Goal: Information Seeking & Learning: Check status

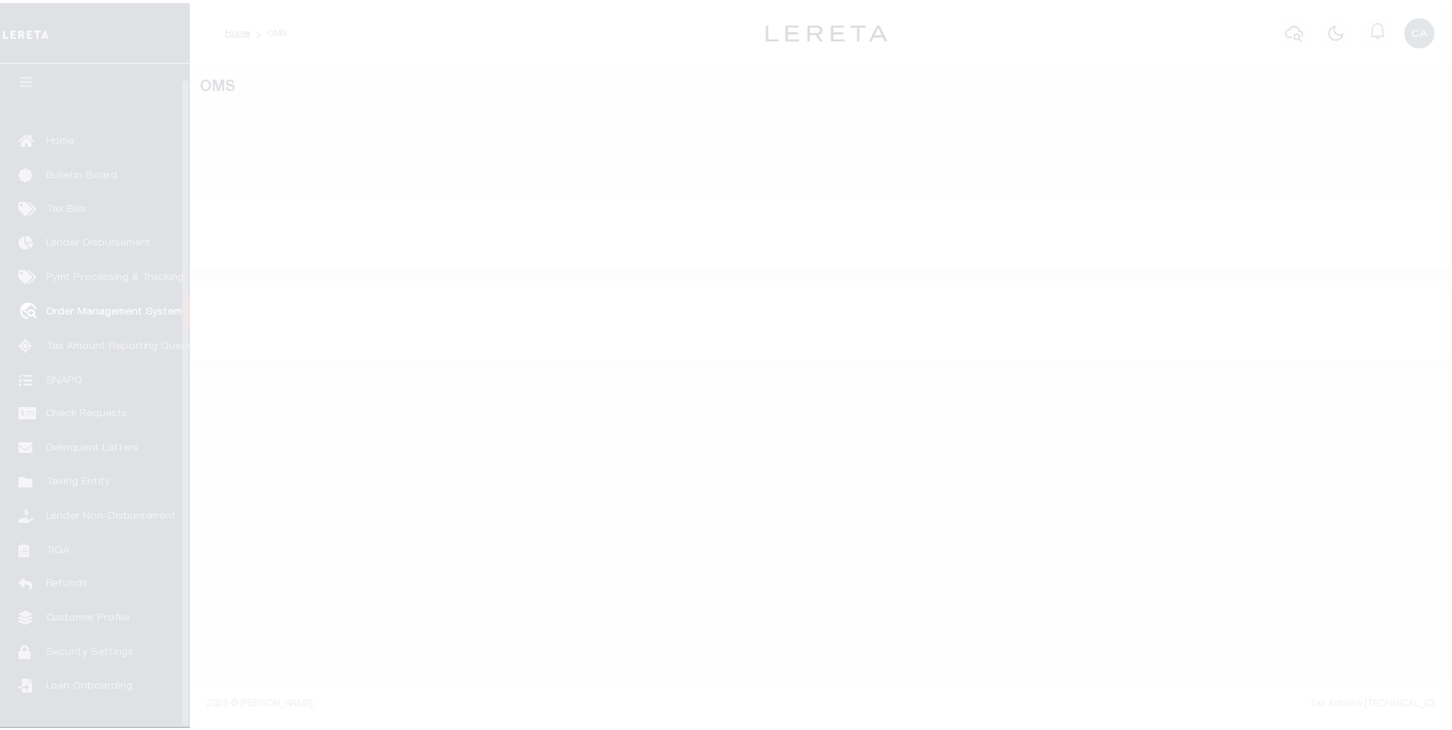
scroll to position [15, 0]
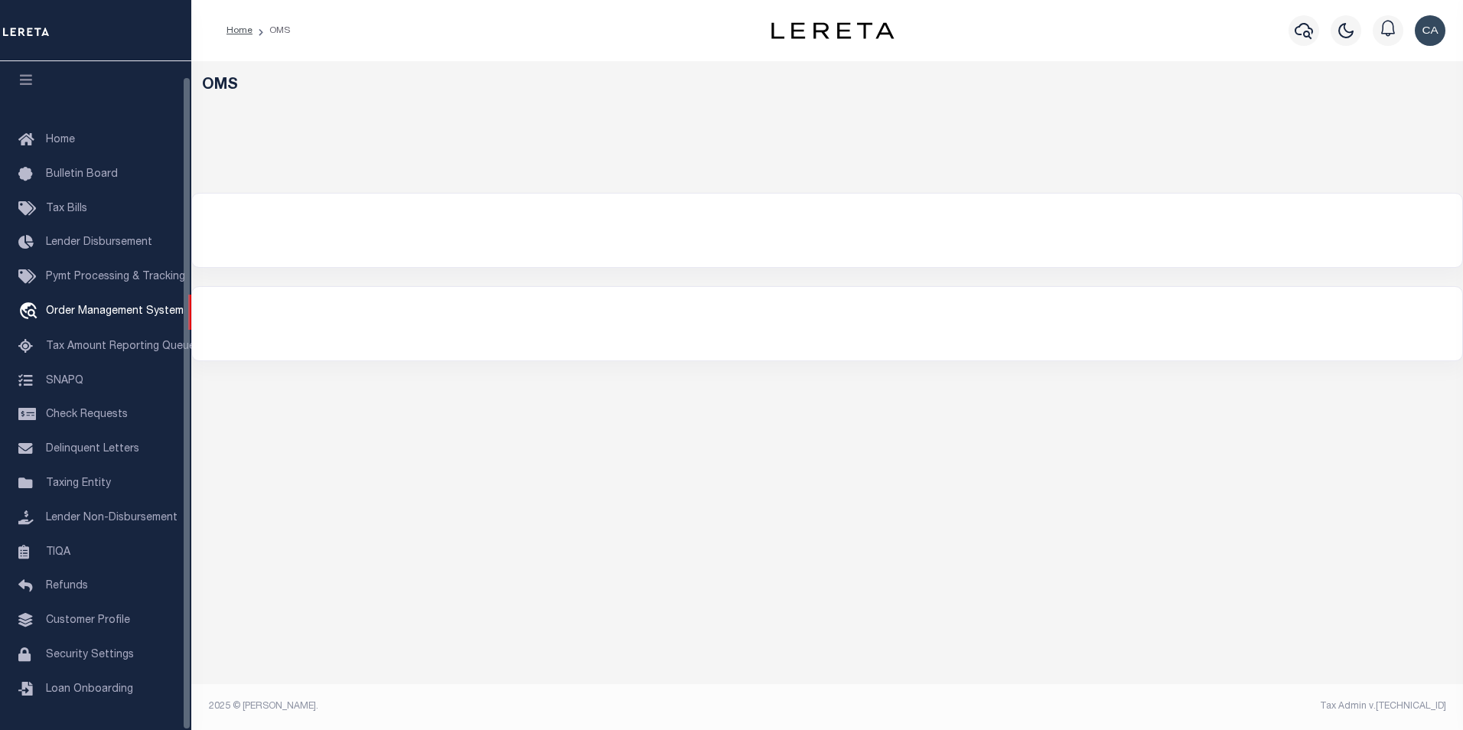
select select "200"
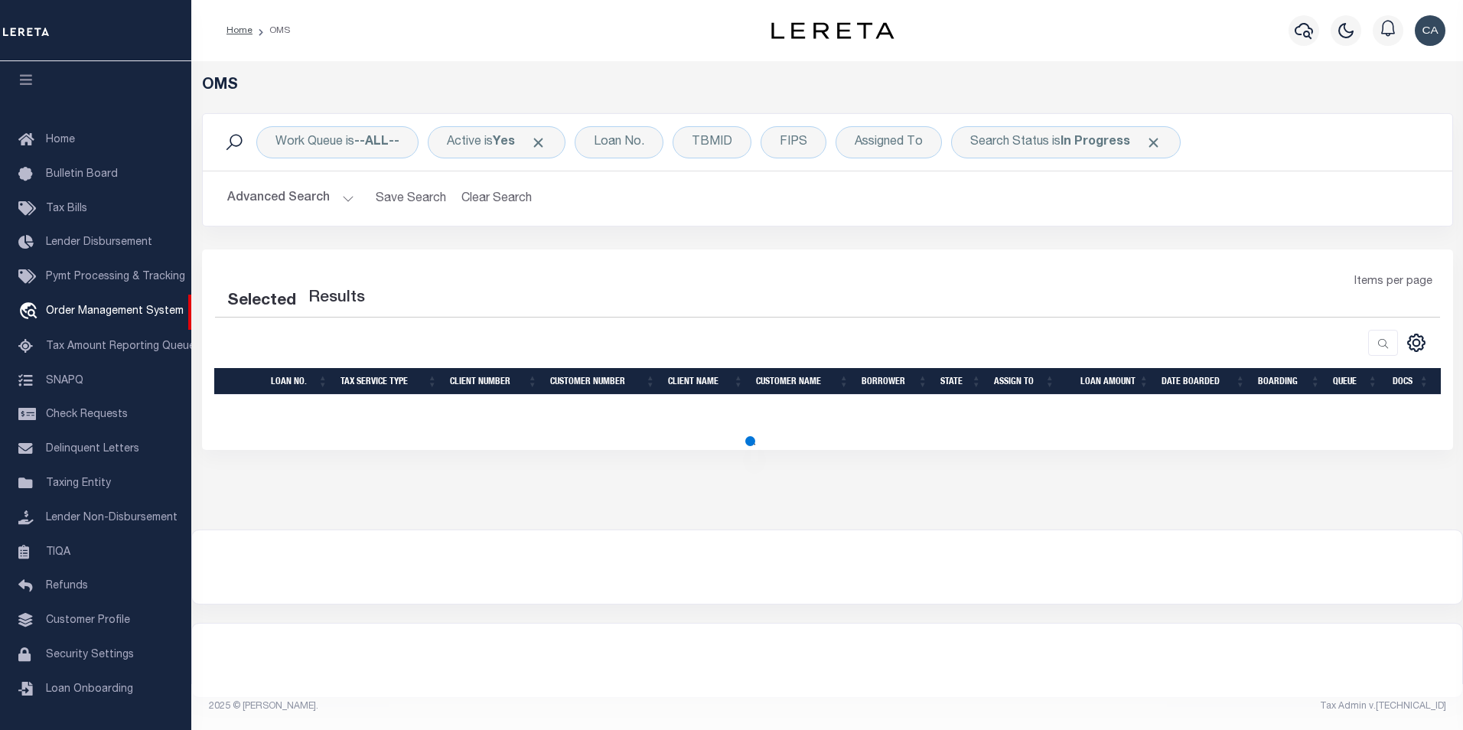
select select "200"
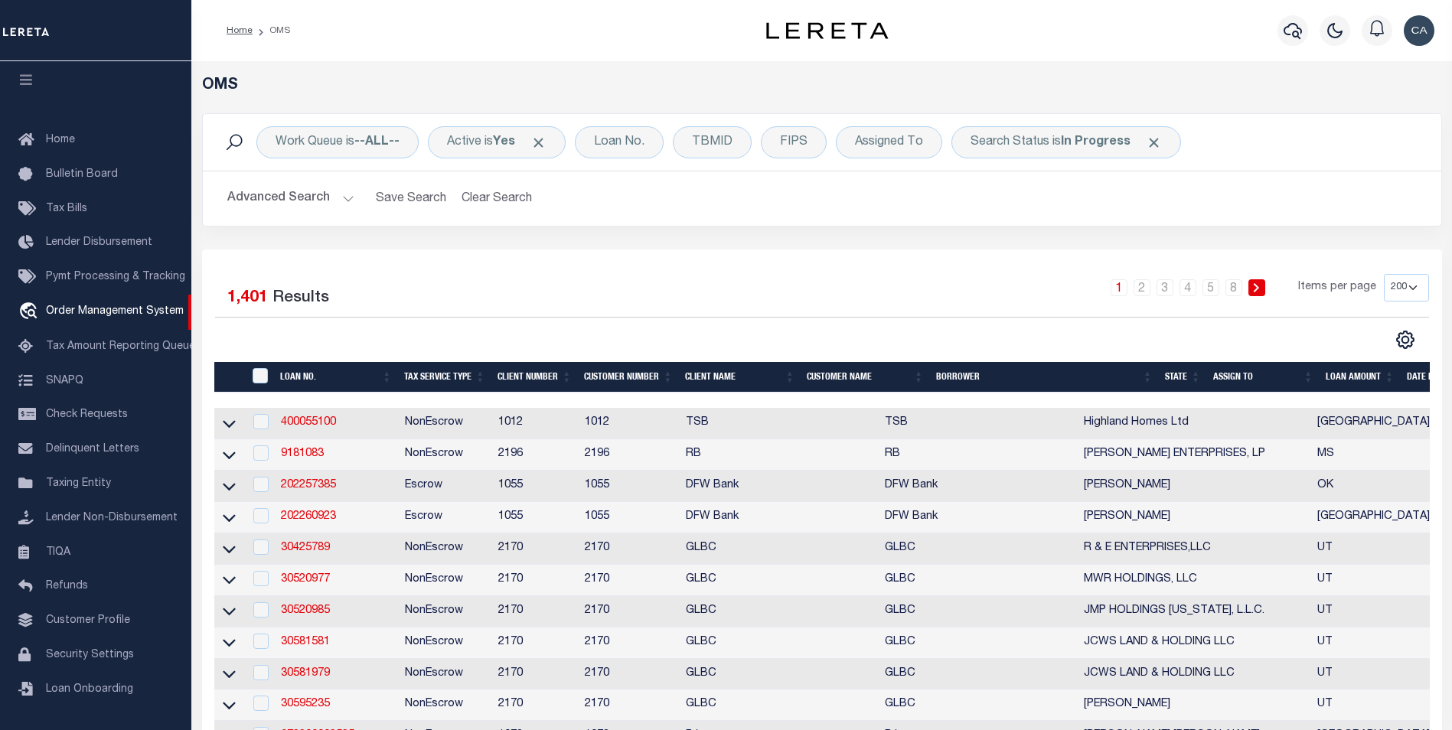
click at [618, 119] on div "Work Queue is --ALL-- Active is Yes Loan No. TBMID FIPS Assigned To Search Stat…" at bounding box center [822, 142] width 1238 height 57
click at [618, 148] on div "Loan No." at bounding box center [619, 142] width 89 height 32
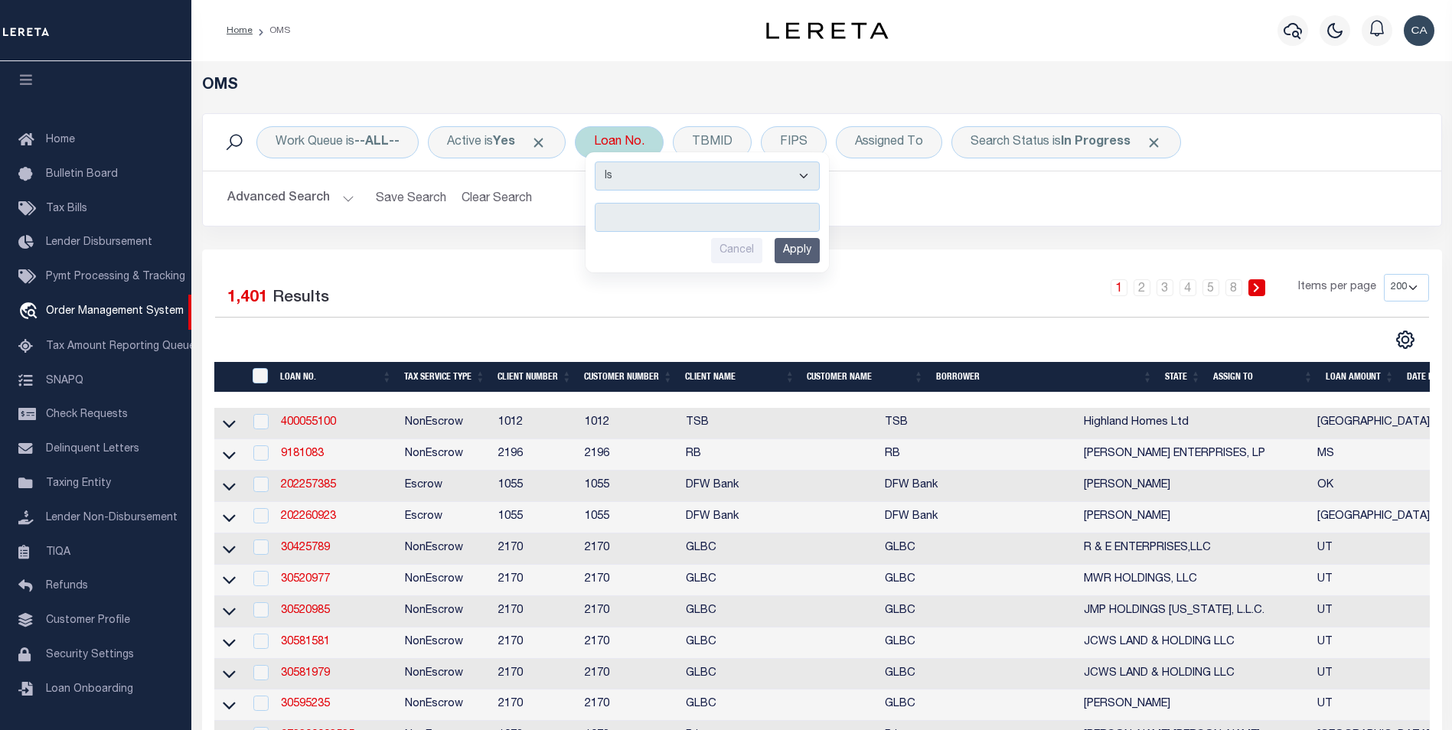
click at [546, 144] on span "Click to Remove" at bounding box center [538, 143] width 16 height 16
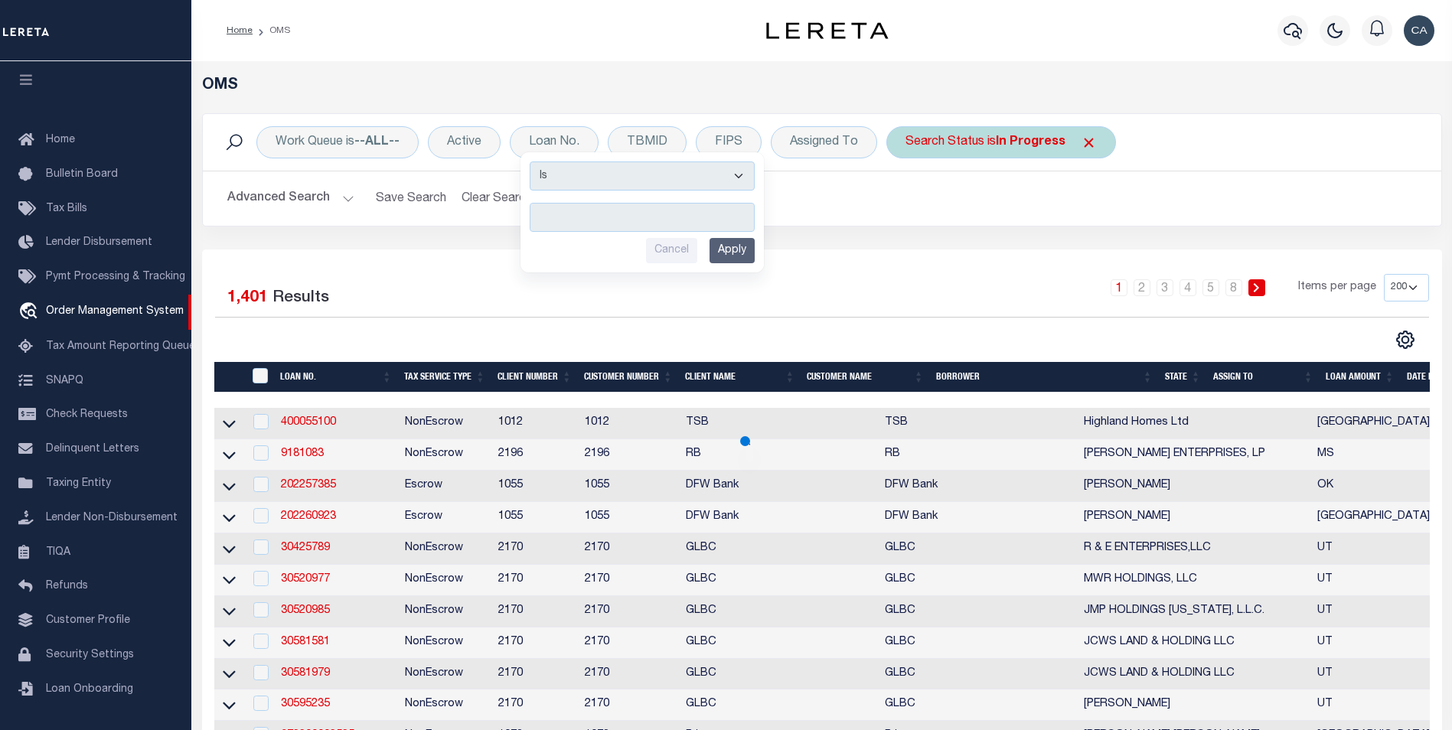
click at [1081, 139] on span "Click to Remove" at bounding box center [1089, 143] width 16 height 16
click at [941, 223] on div "Advanced Search Save Search Clear Search tblSearchTopScreen_dynamictable_____De…" at bounding box center [822, 198] width 1238 height 54
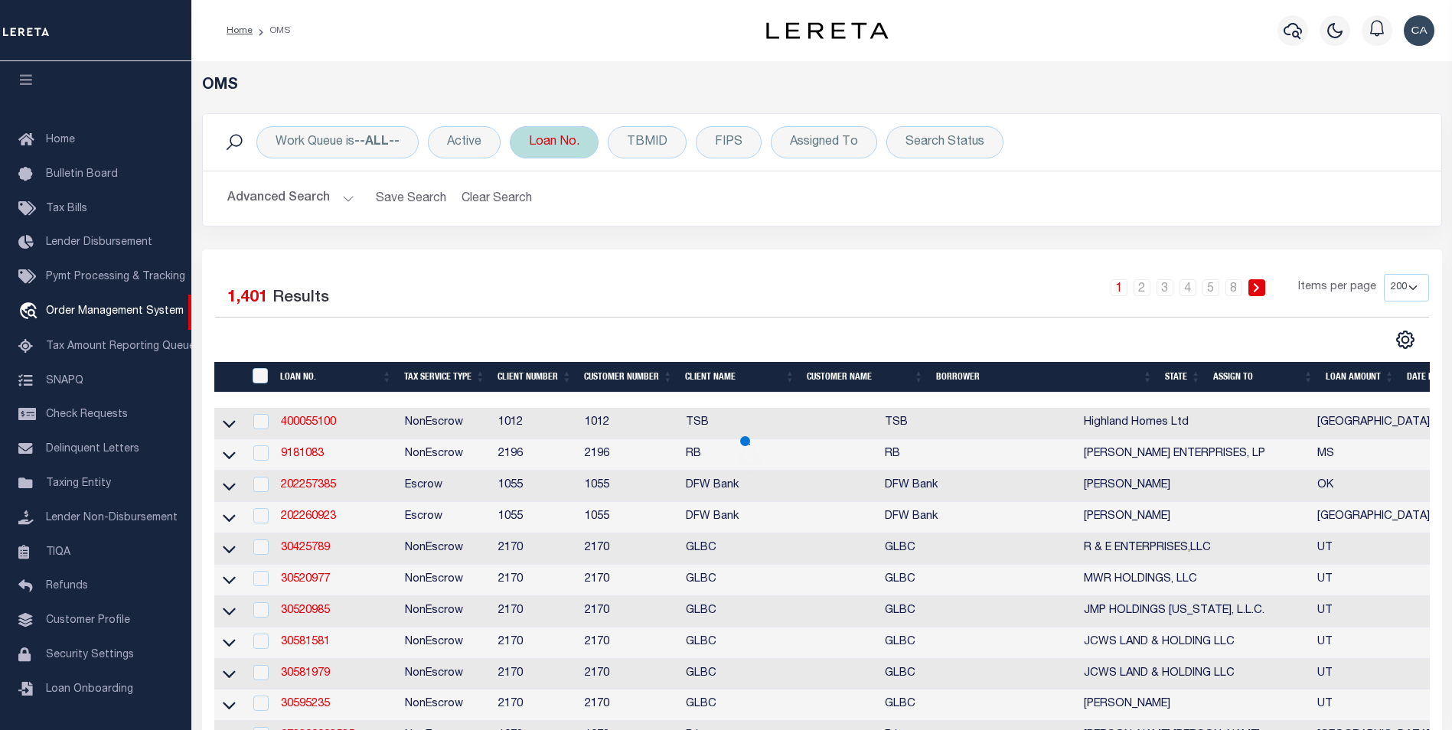
click at [543, 156] on div "Loan No. Is Contains Cancel Apply" at bounding box center [554, 142] width 89 height 32
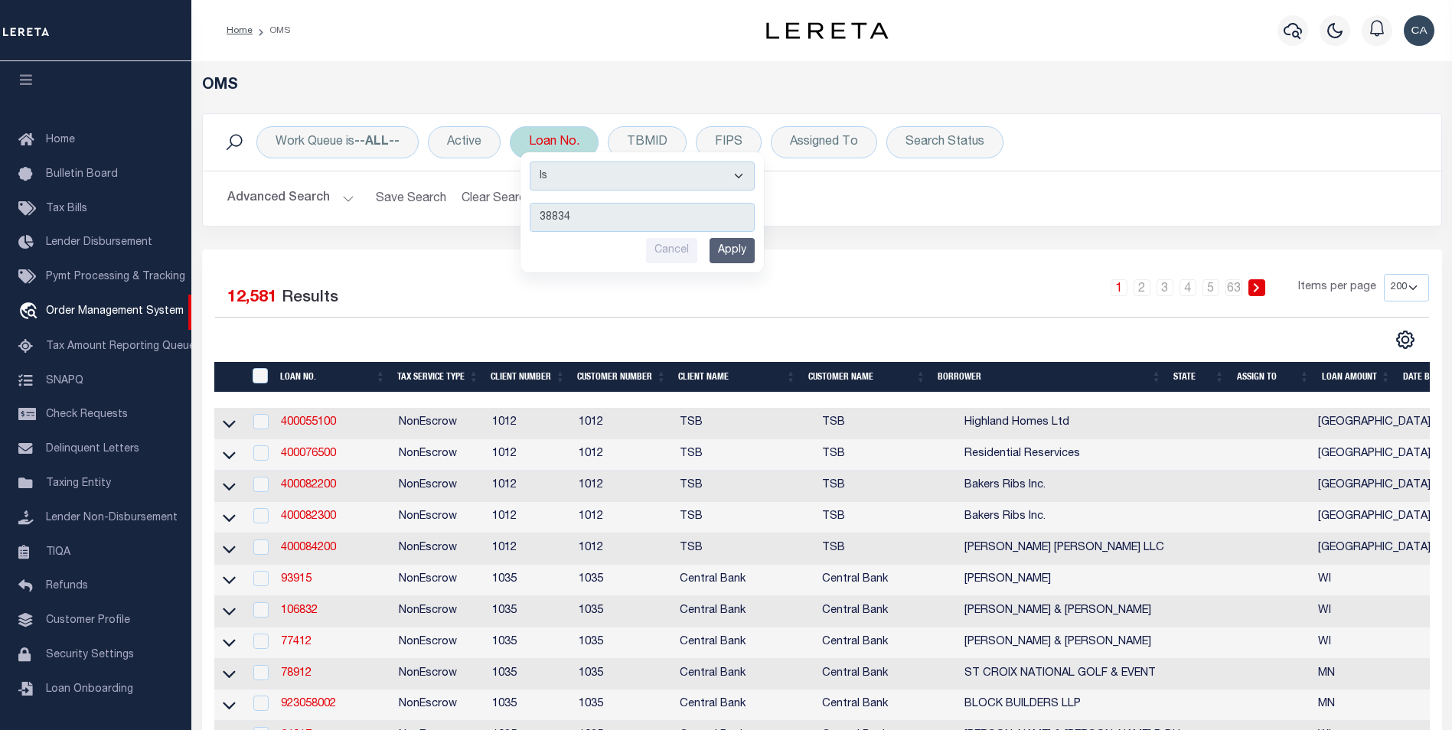
type input "38834"
drag, startPoint x: 633, startPoint y: 180, endPoint x: 631, endPoint y: 192, distance: 12.3
click at [633, 180] on select "Is Contains" at bounding box center [642, 175] width 225 height 29
click at [531, 161] on select "Is Contains" at bounding box center [642, 175] width 225 height 29
drag, startPoint x: 630, startPoint y: 180, endPoint x: 628, endPoint y: 187, distance: 8.0
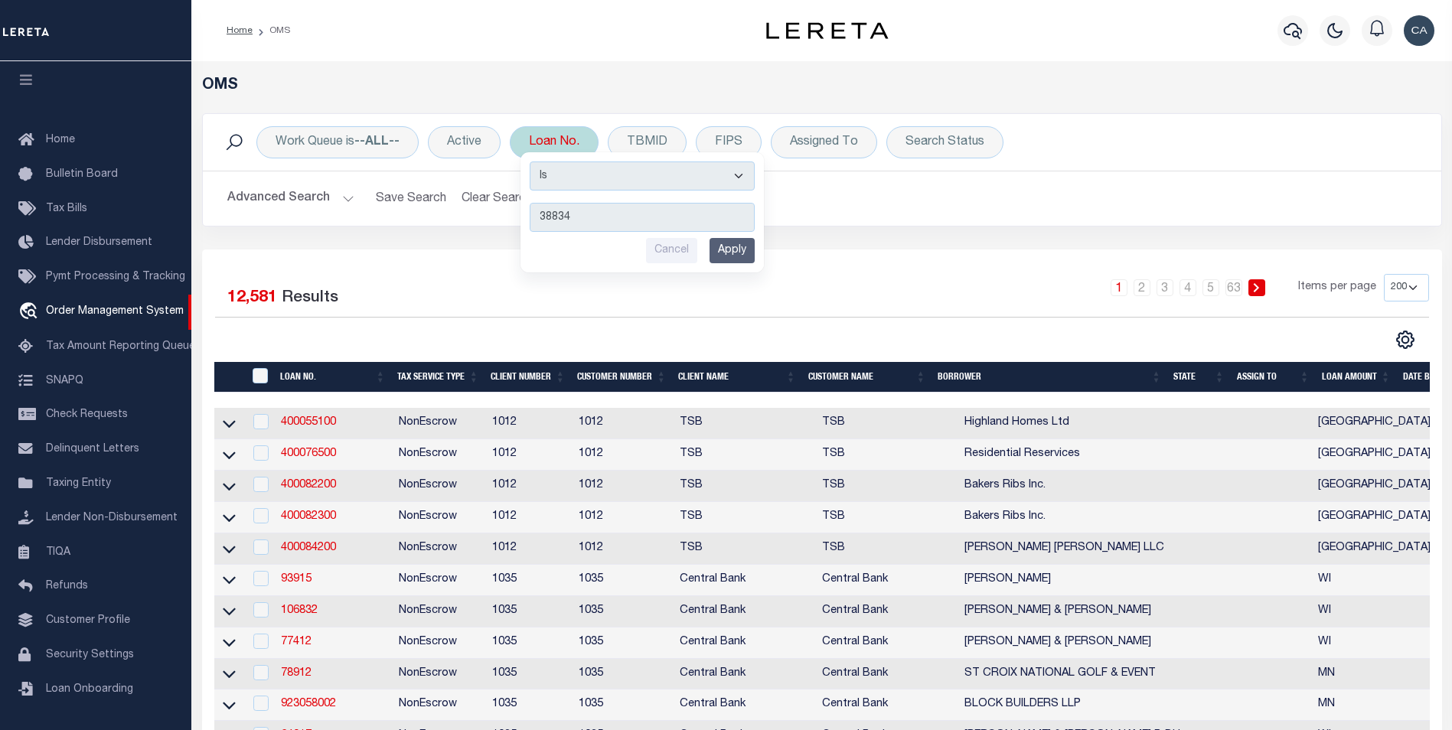
click at [630, 180] on select "Is Contains" at bounding box center [642, 175] width 225 height 29
select select "c"
click at [531, 161] on select "Is Contains" at bounding box center [642, 175] width 225 height 29
click at [745, 240] on input "Apply" at bounding box center [731, 250] width 45 height 25
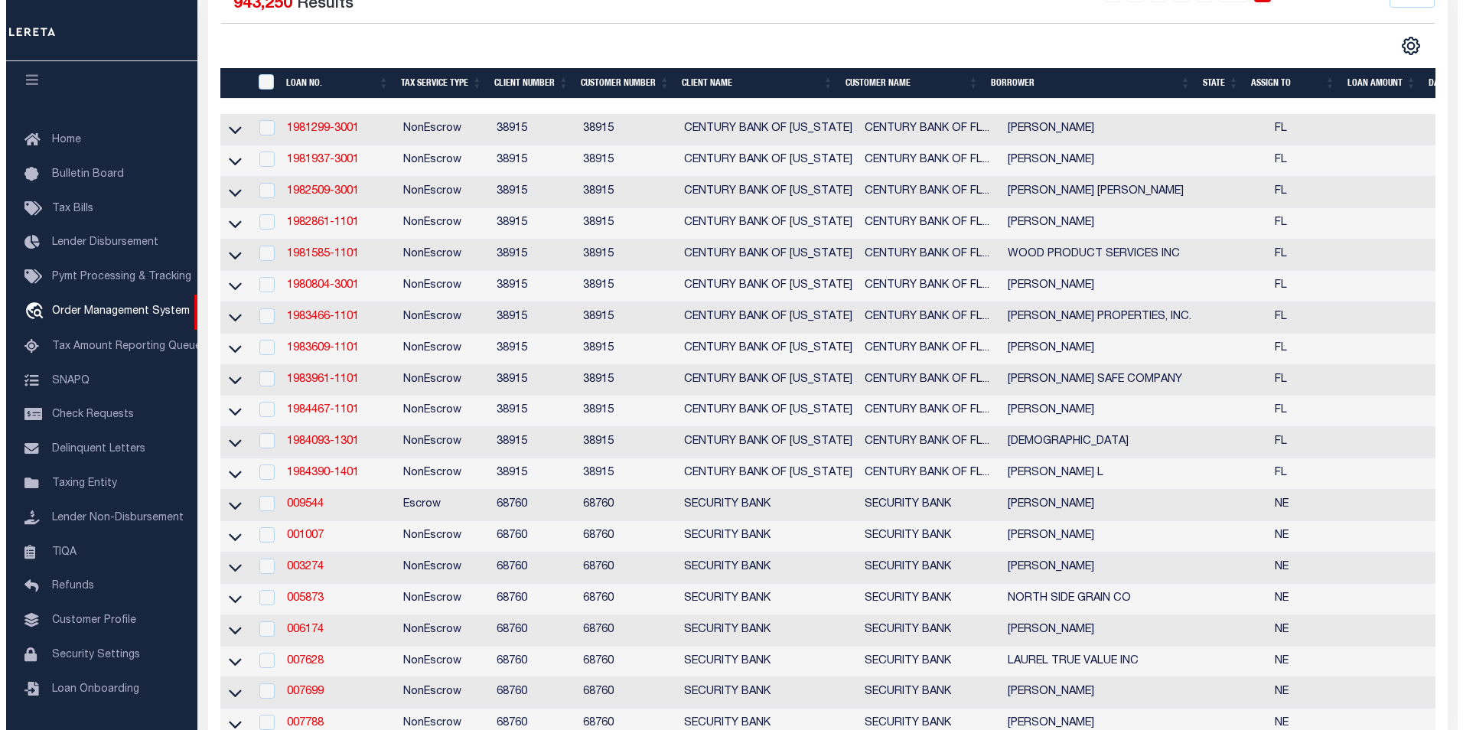
scroll to position [0, 0]
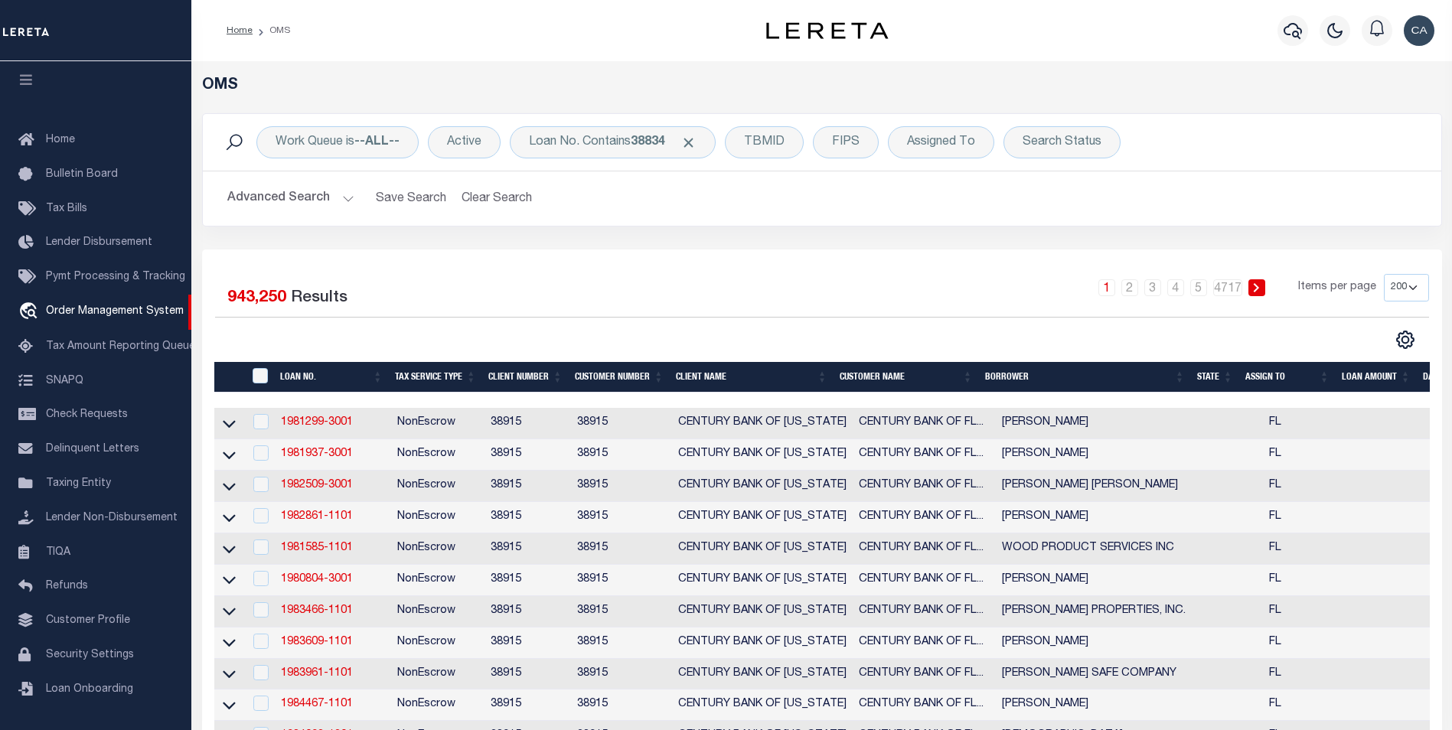
click at [608, 93] on h5 "OMS" at bounding box center [822, 86] width 1240 height 18
click at [602, 128] on div "Loan No. Contains 38834" at bounding box center [613, 142] width 206 height 32
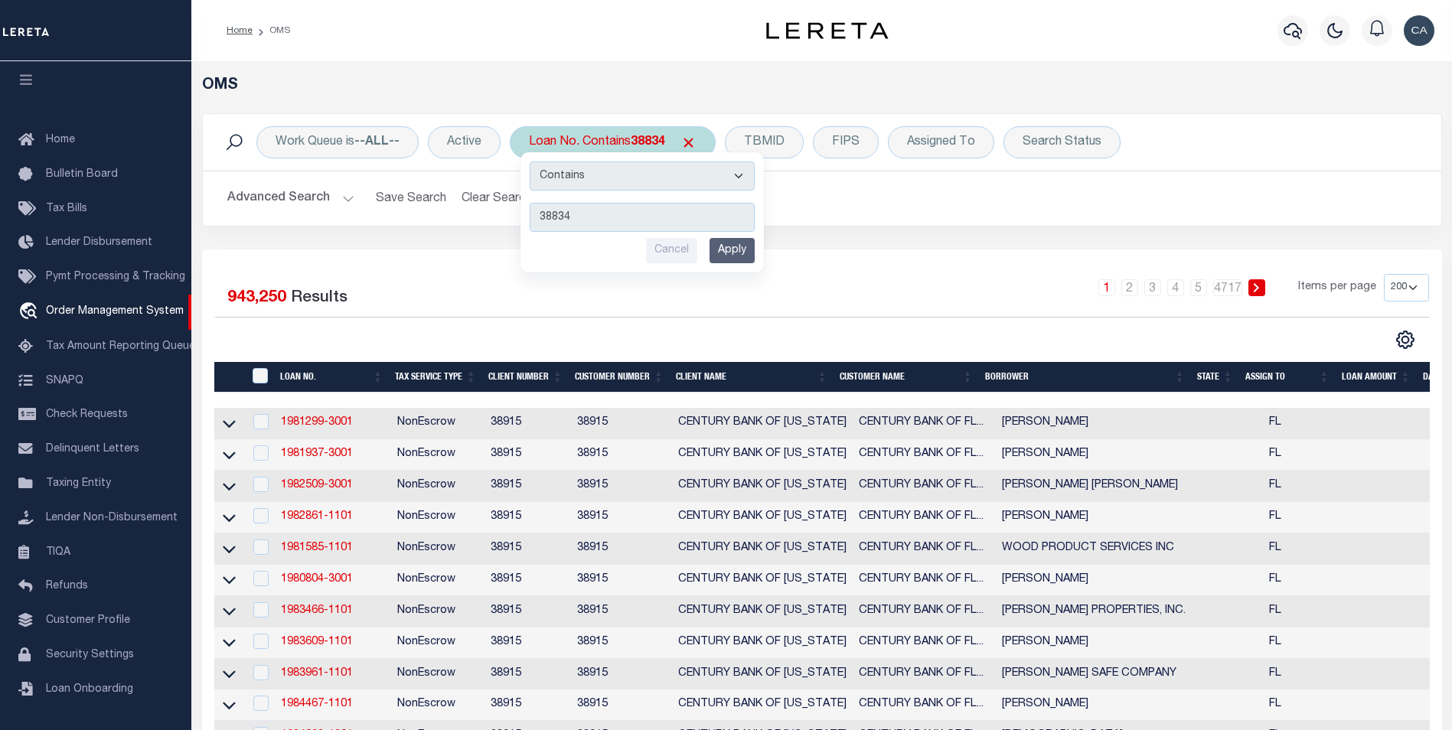
click at [609, 219] on input "38834" at bounding box center [642, 217] width 225 height 29
type input "test-e2e- 38834"
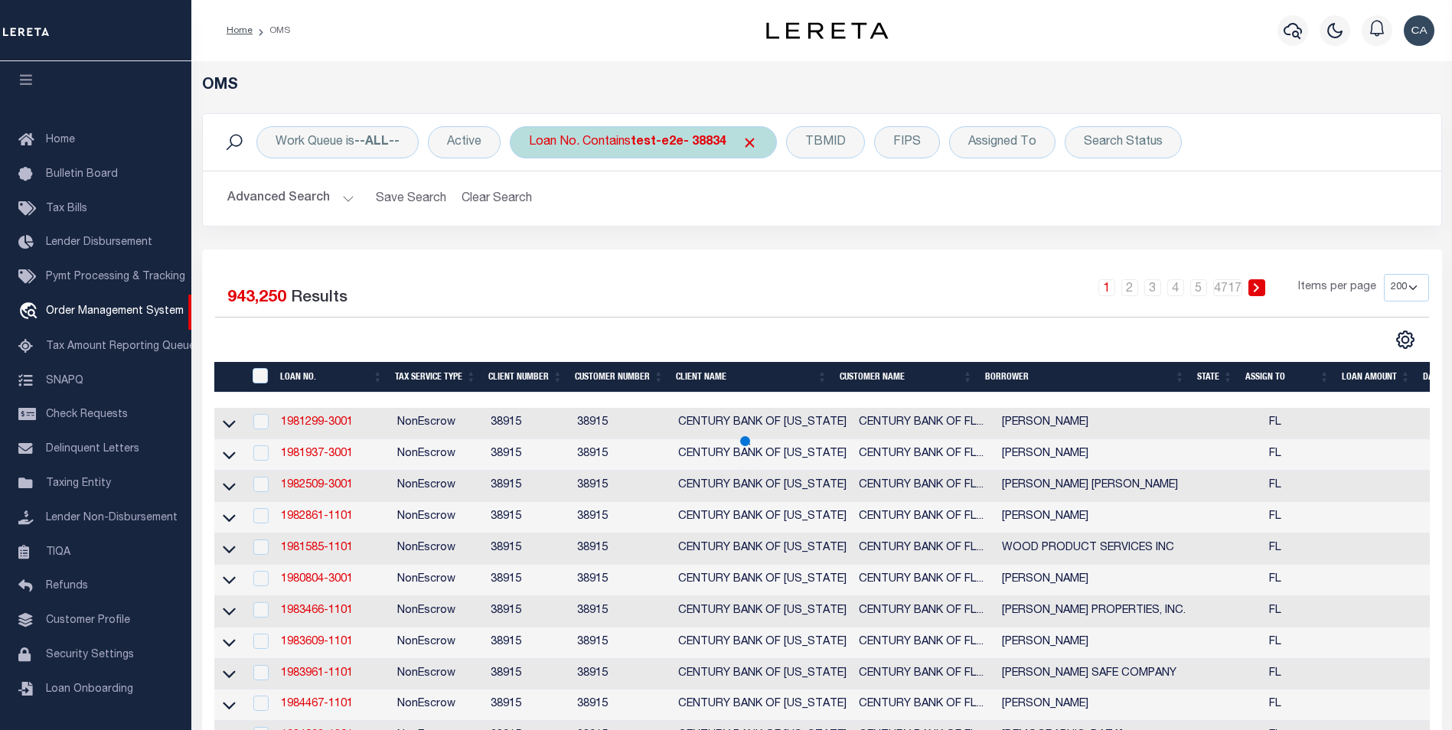
click at [588, 138] on div "Loan No. Contains test-e2e- 38834" at bounding box center [643, 142] width 267 height 32
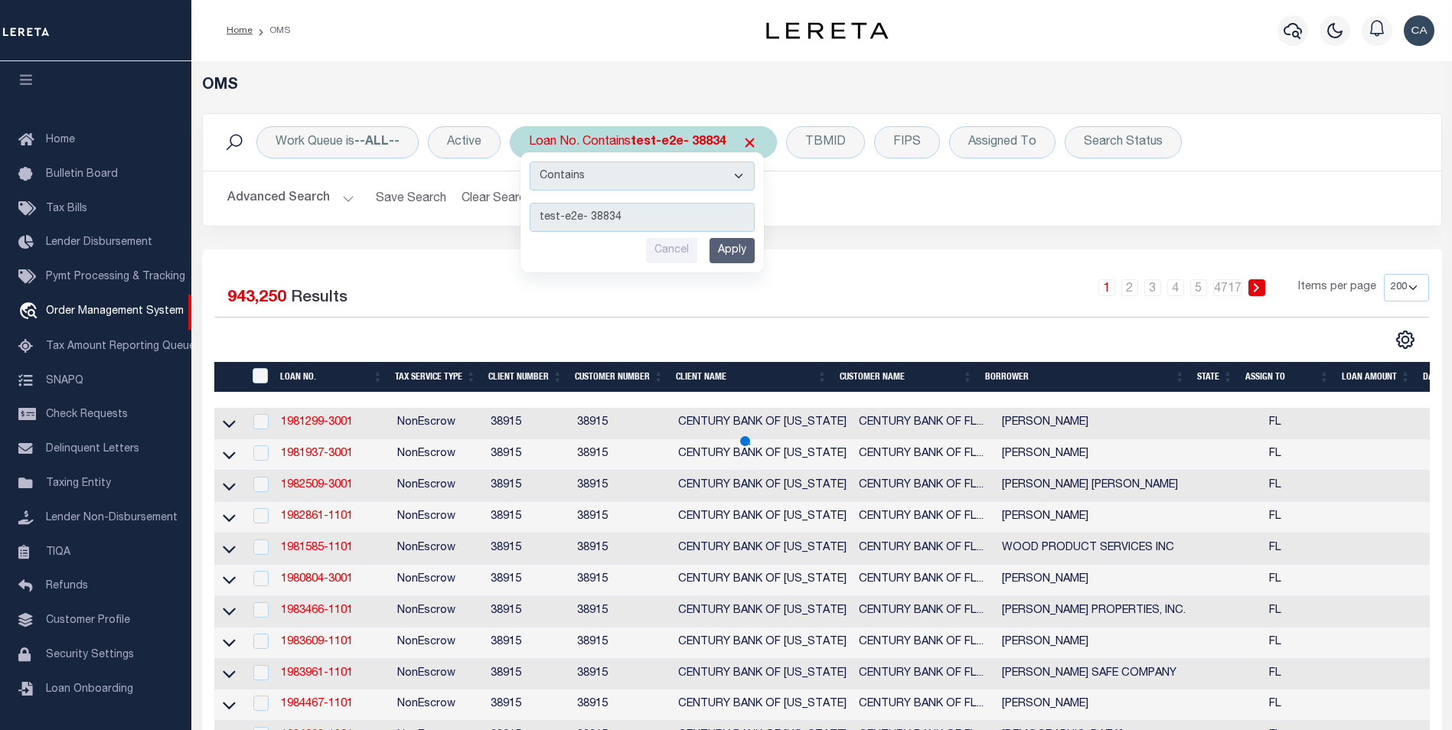
click at [584, 232] on input "test-e2e- 38834" at bounding box center [642, 217] width 225 height 29
click at [589, 220] on input "test-e2e- 38834" at bounding box center [642, 217] width 225 height 29
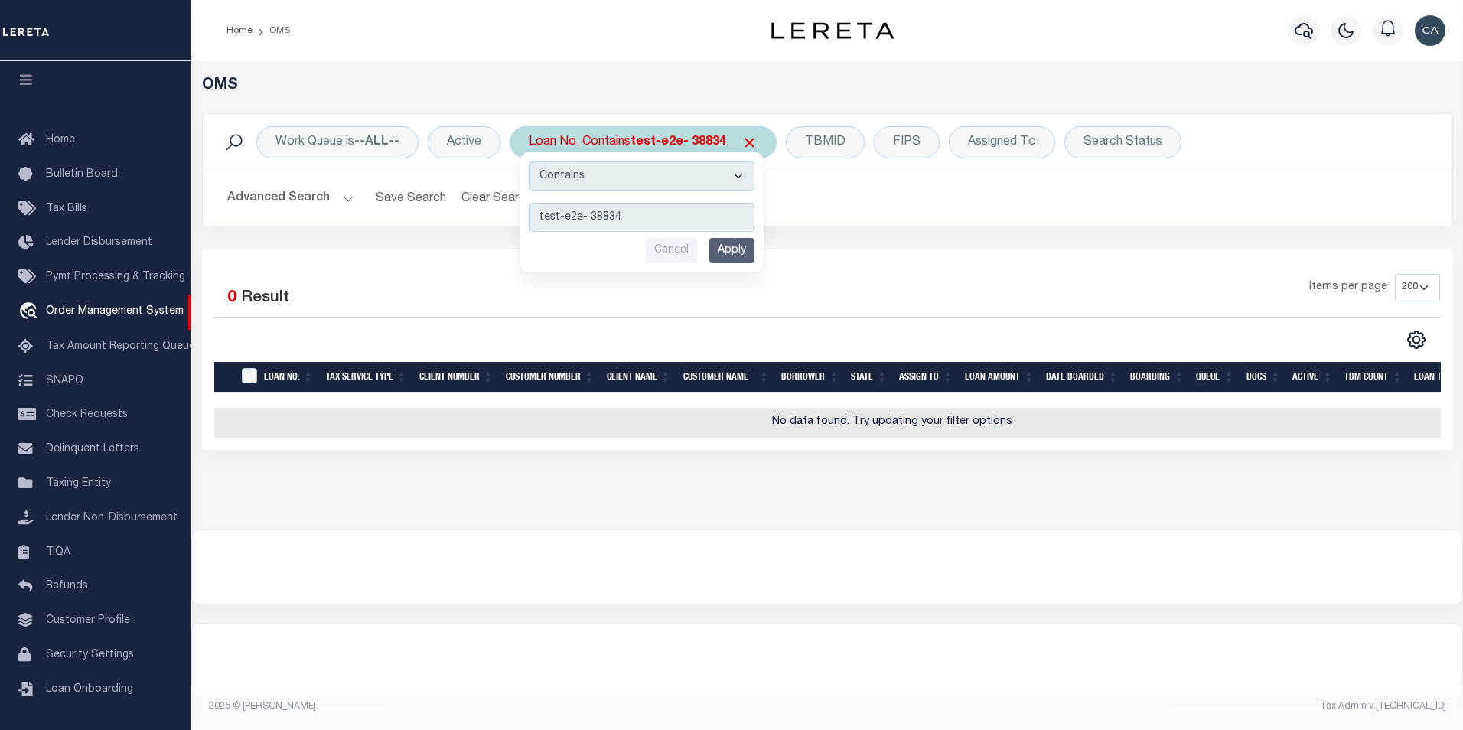
type input "test-e2e-38834"
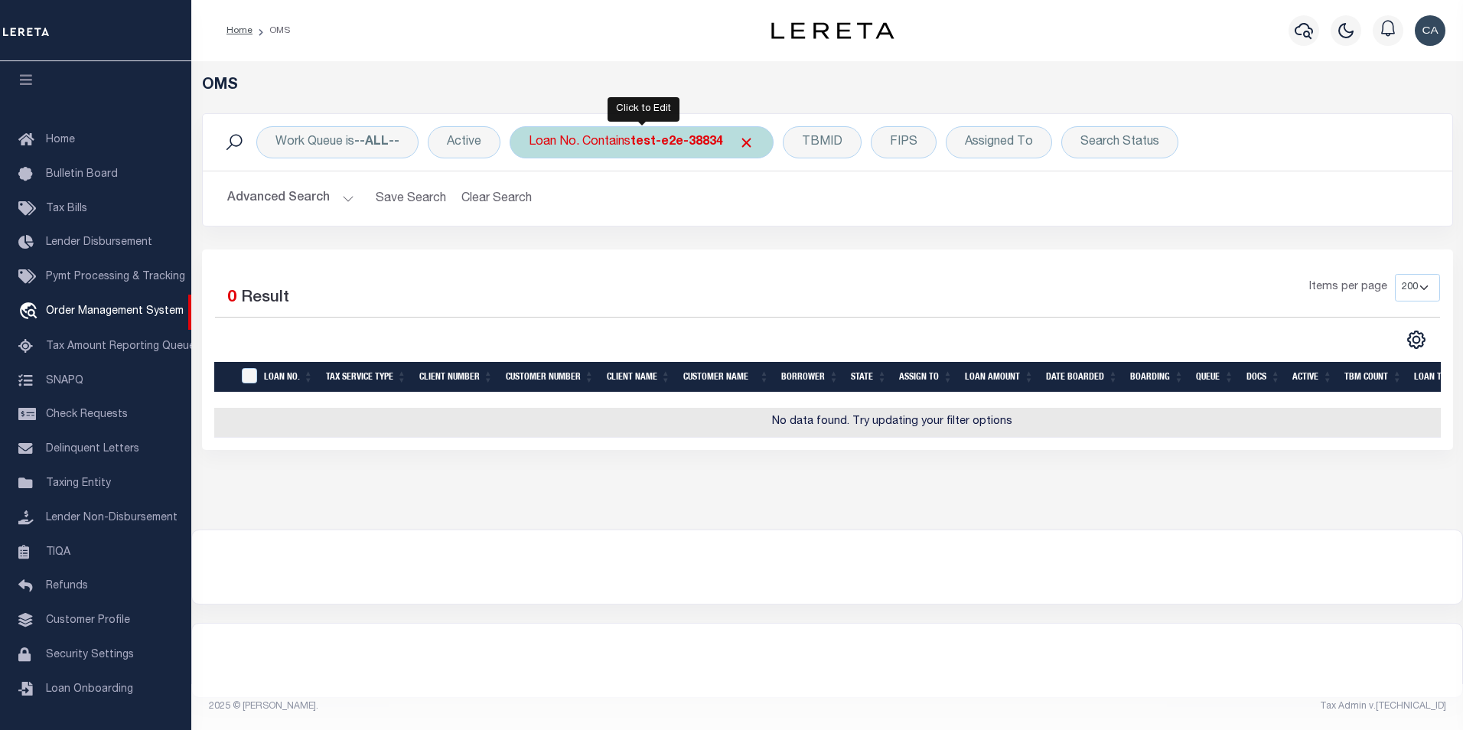
click at [673, 130] on div "Loan No. Contains test-e2e-38834" at bounding box center [642, 142] width 264 height 32
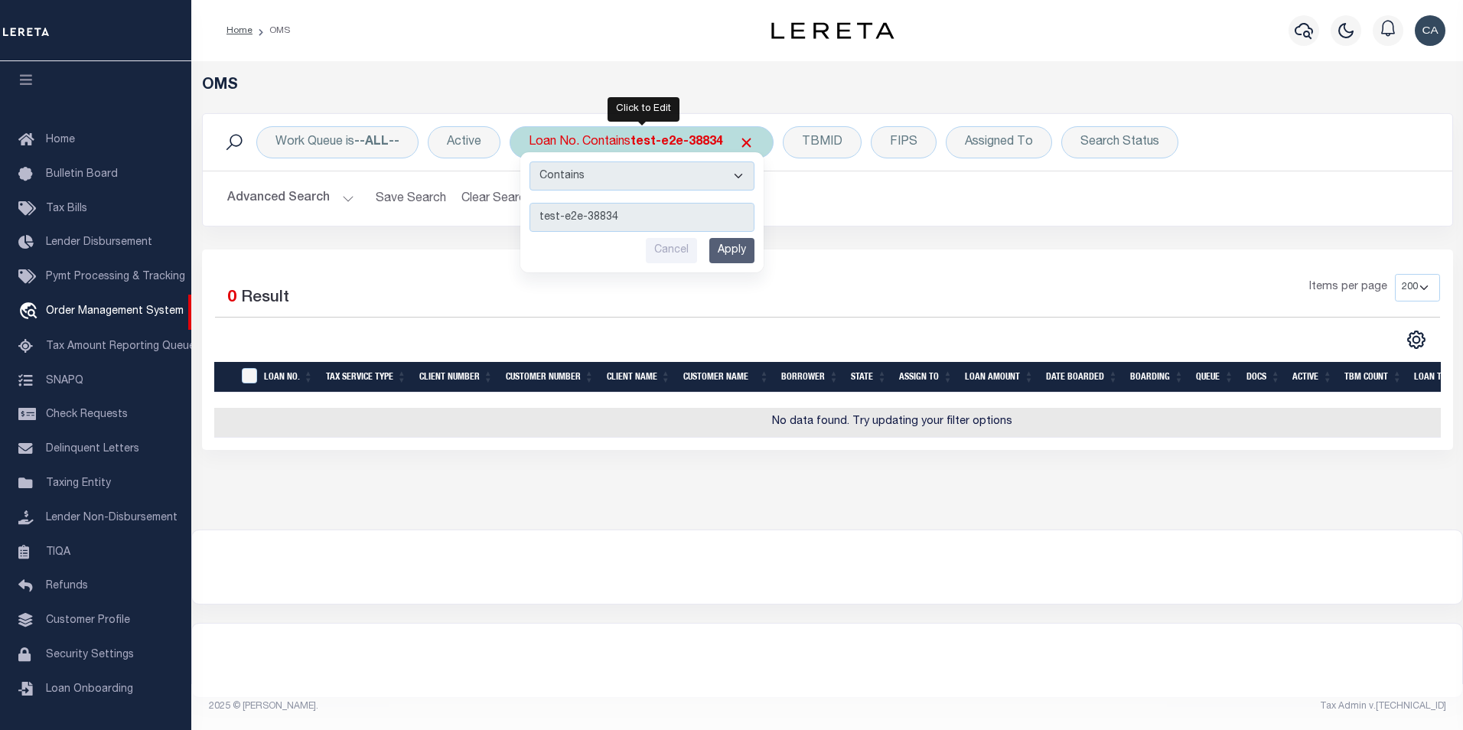
click at [719, 240] on input "Apply" at bounding box center [731, 250] width 45 height 25
